Goal: Information Seeking & Learning: Check status

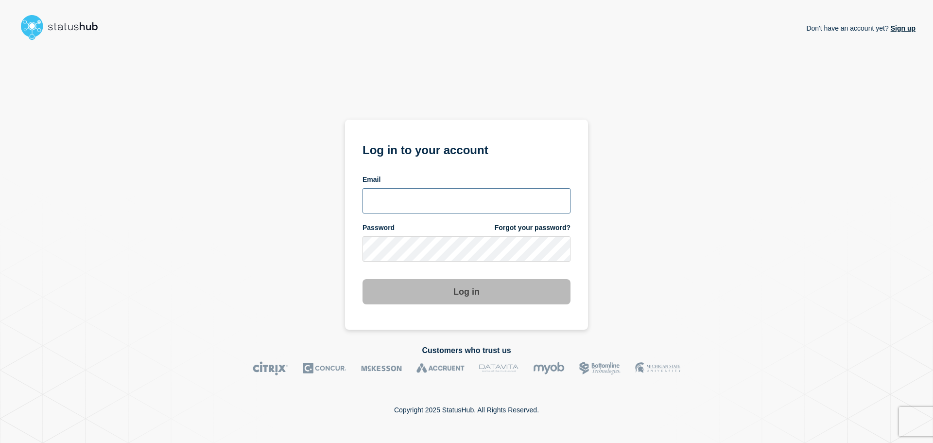
type input "xandra.martens@conexon.us"
click at [480, 281] on button "Log in" at bounding box center [466, 291] width 208 height 25
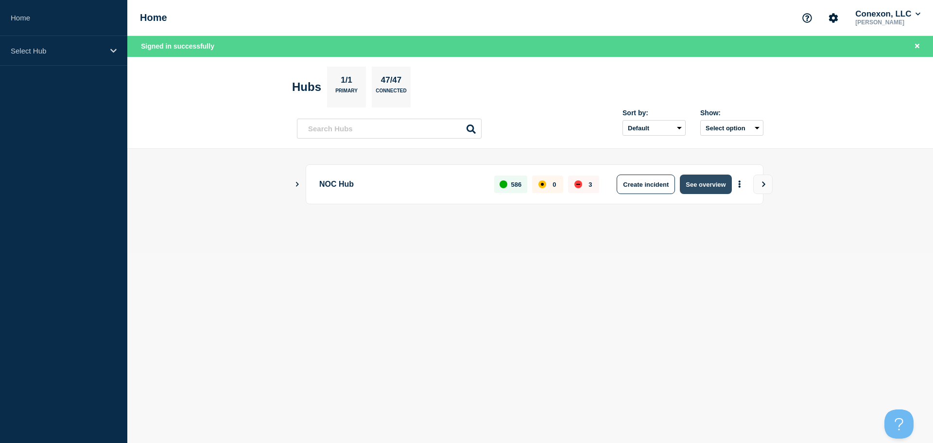
click at [711, 192] on button "See overview" at bounding box center [706, 183] width 52 height 19
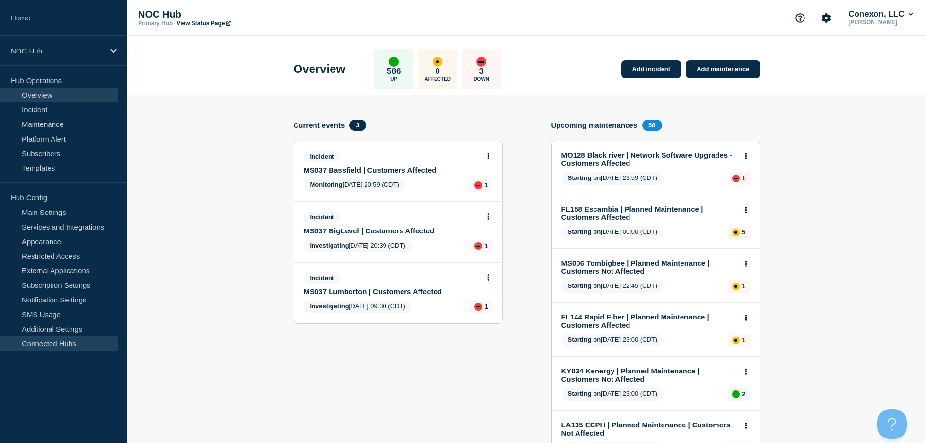
click at [3, 344] on link "Connected Hubs" at bounding box center [59, 343] width 118 height 15
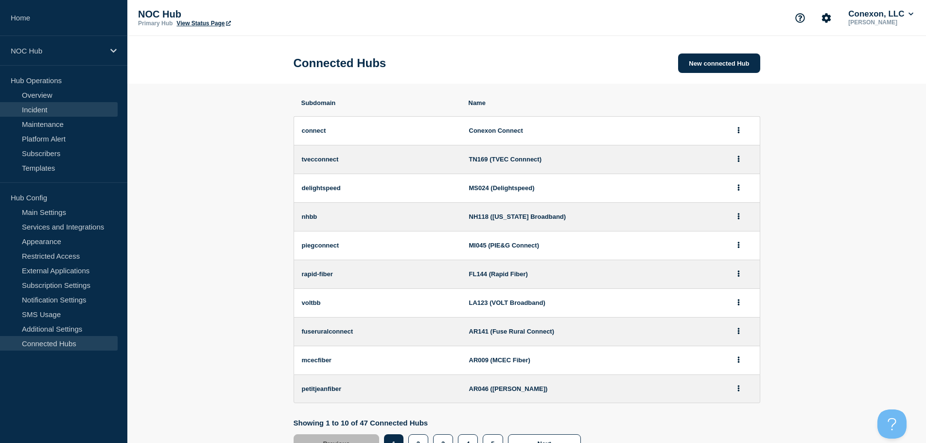
click at [65, 104] on link "Incident" at bounding box center [59, 109] width 118 height 15
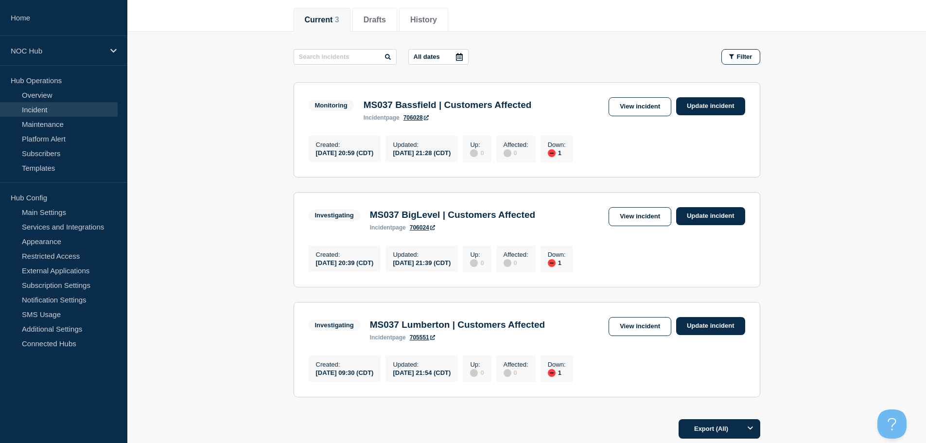
scroll to position [116, 0]
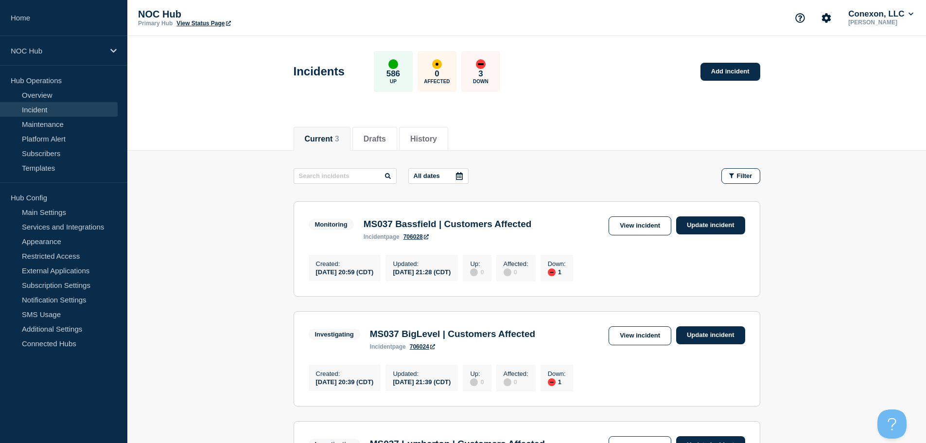
click at [509, 151] on main "All dates Filter Monitoring 1 Down MS037 Bassfield | Customers Affected Created…" at bounding box center [526, 341] width 798 height 380
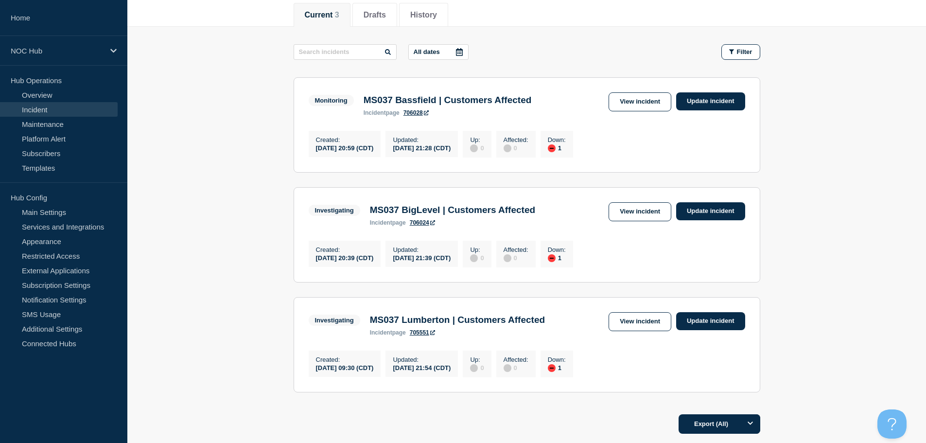
scroll to position [146, 0]
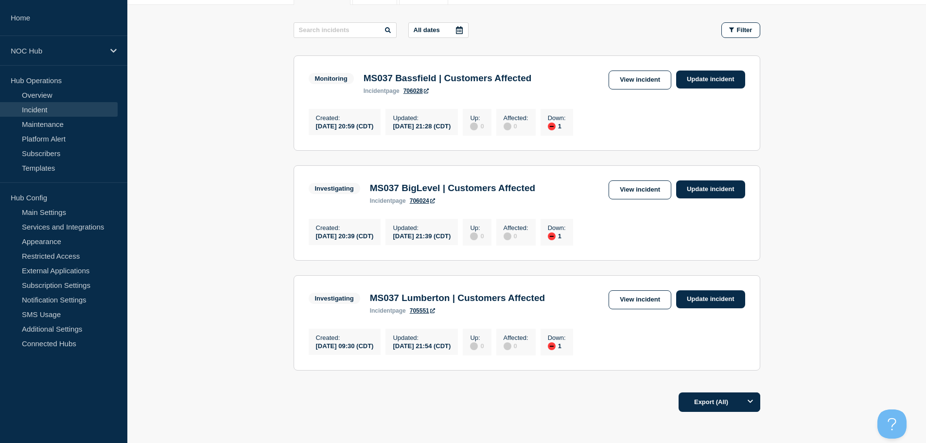
click at [258, 131] on main "All dates Filter Monitoring 1 Down MS037 Bassfield | Customers Affected Created…" at bounding box center [526, 195] width 798 height 380
click at [236, 195] on main "All dates Filter Monitoring 1 Down MS037 Bassfield | Customers Affected Created…" at bounding box center [526, 195] width 798 height 380
click at [235, 111] on main "All dates Filter Monitoring 1 Down MS037 Bassfield | Customers Affected Created…" at bounding box center [526, 195] width 798 height 380
